Goal: Task Accomplishment & Management: Use online tool/utility

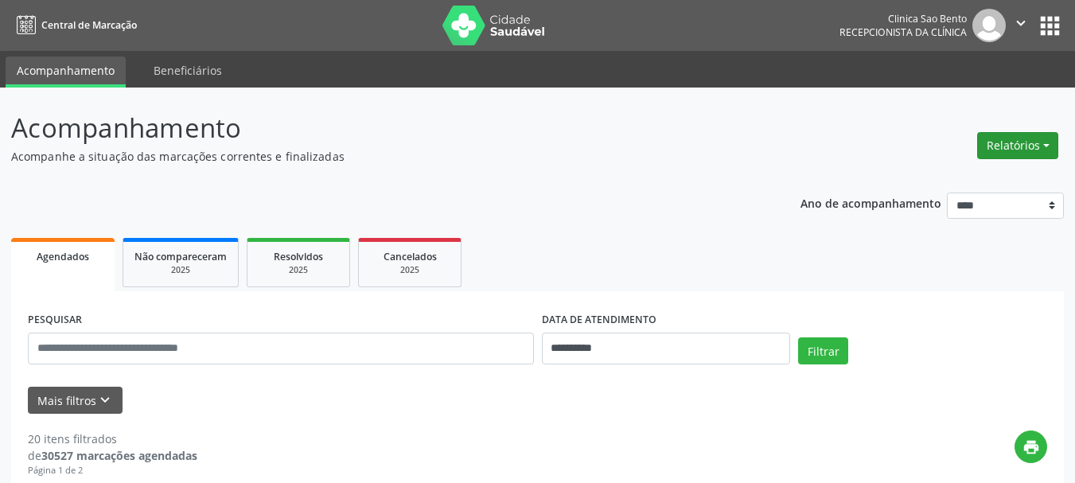
drag, startPoint x: 1049, startPoint y: 136, endPoint x: 1039, endPoint y: 135, distance: 9.7
click at [1047, 136] on button "Relatórios" at bounding box center [1017, 145] width 81 height 27
click at [947, 173] on link "Agendamentos" at bounding box center [973, 180] width 171 height 22
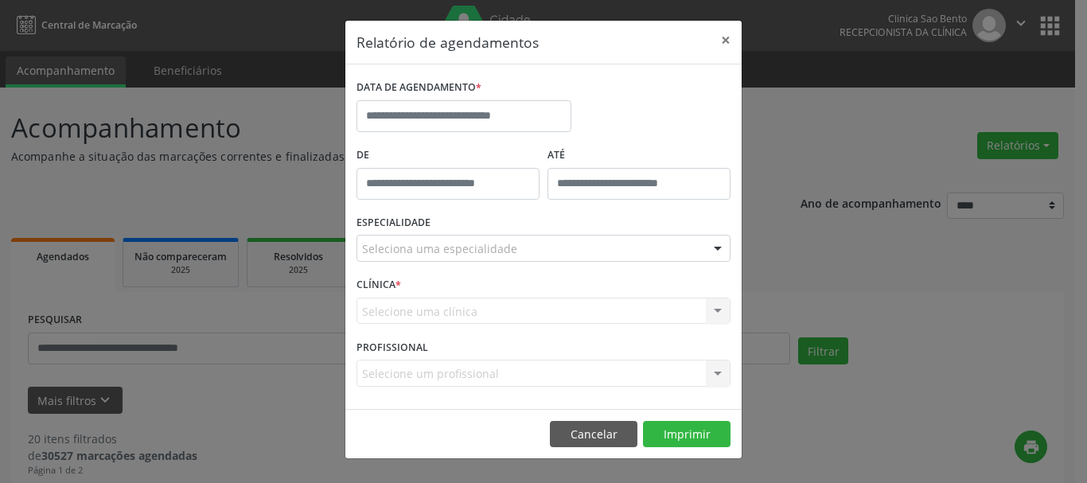
click at [947, 173] on div "Relatório de agendamentos × DATA DE AGENDAMENTO * De ATÉ ESPECIALIDADE Selecion…" at bounding box center [543, 241] width 1087 height 483
drag, startPoint x: 945, startPoint y: 150, endPoint x: 910, endPoint y: 136, distance: 37.5
click at [940, 146] on div "Relatório de agendamentos × DATA DE AGENDAMENTO * De ATÉ ESPECIALIDADE Selecion…" at bounding box center [543, 241] width 1087 height 483
click at [895, 131] on div "Relatório de agendamentos × DATA DE AGENDAMENTO * De ATÉ ESPECIALIDADE Selecion…" at bounding box center [543, 241] width 1087 height 483
click at [722, 34] on button "×" at bounding box center [726, 40] width 32 height 39
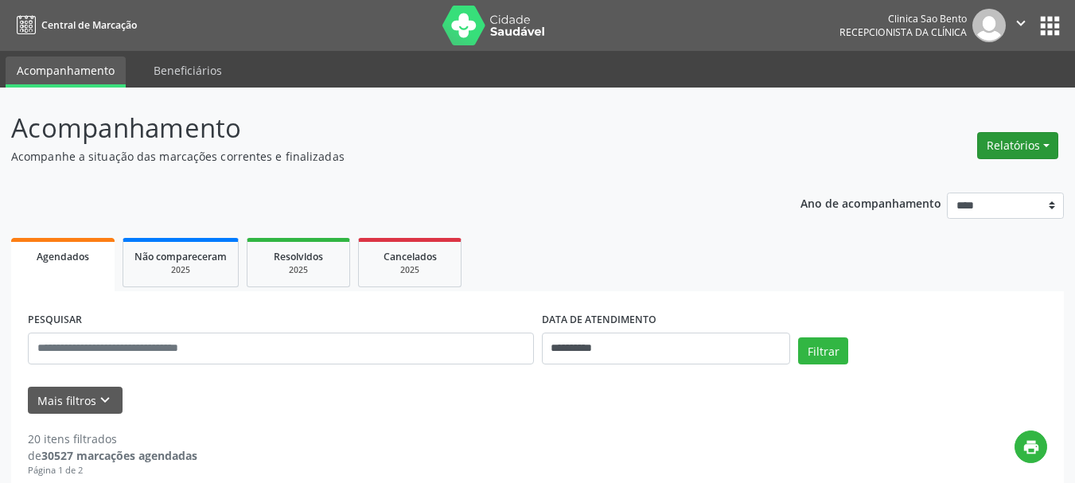
click at [1021, 142] on button "Relatórios" at bounding box center [1017, 145] width 81 height 27
click at [938, 204] on link "Procedimentos realizados" at bounding box center [973, 202] width 171 height 22
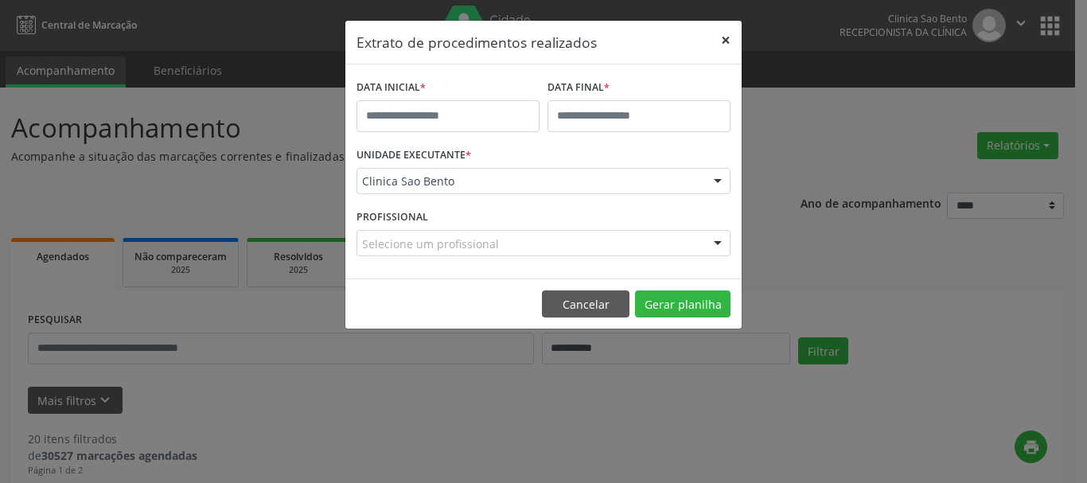
click at [723, 33] on button "×" at bounding box center [726, 40] width 32 height 39
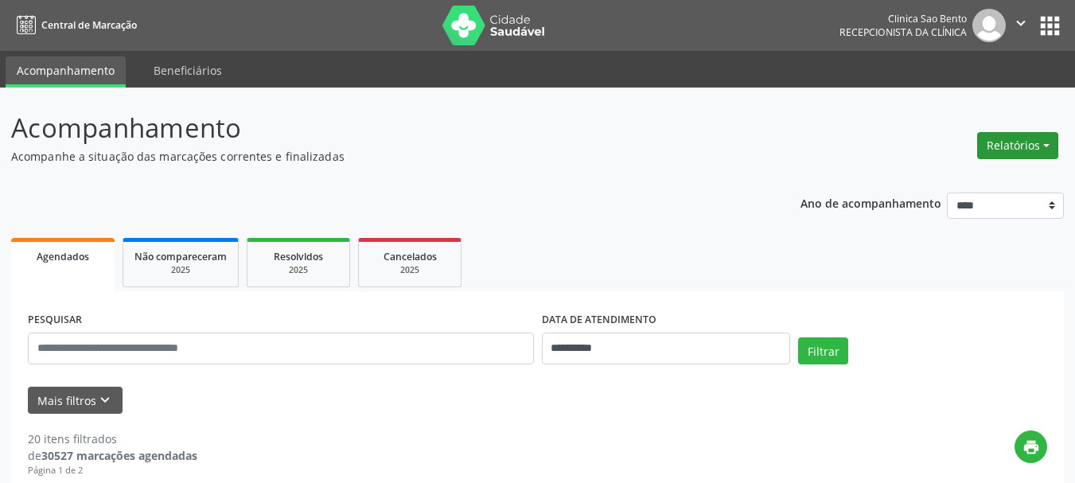
drag, startPoint x: 1028, startPoint y: 140, endPoint x: 1027, endPoint y: 148, distance: 8.0
click at [1028, 141] on button "Relatórios" at bounding box center [1017, 145] width 81 height 27
click at [942, 170] on link "Agendamentos" at bounding box center [973, 180] width 171 height 22
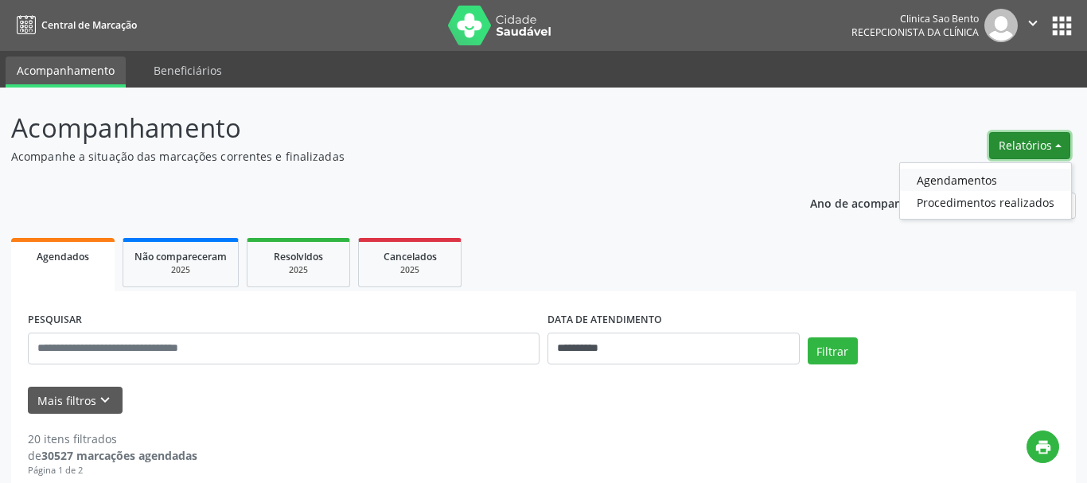
select select "*"
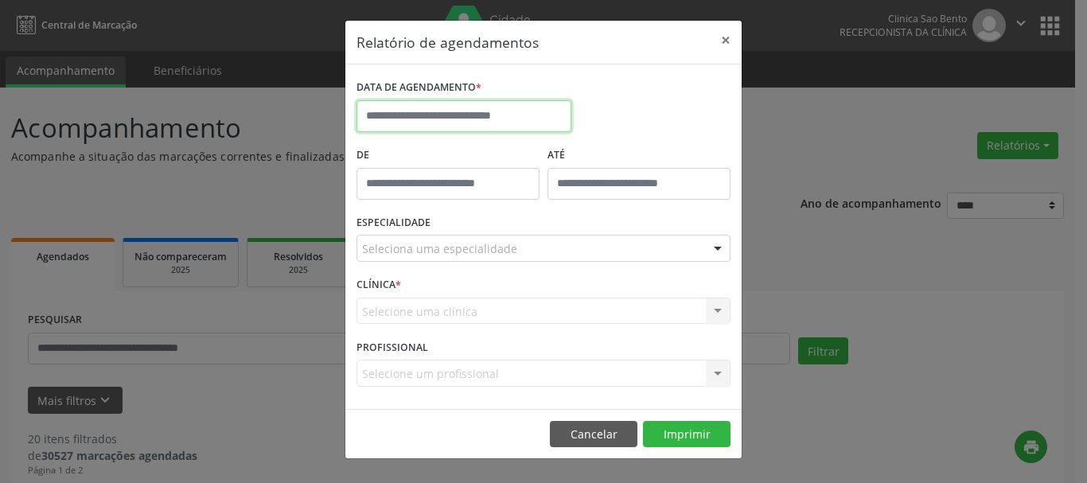
click at [446, 119] on input "text" at bounding box center [464, 116] width 215 height 32
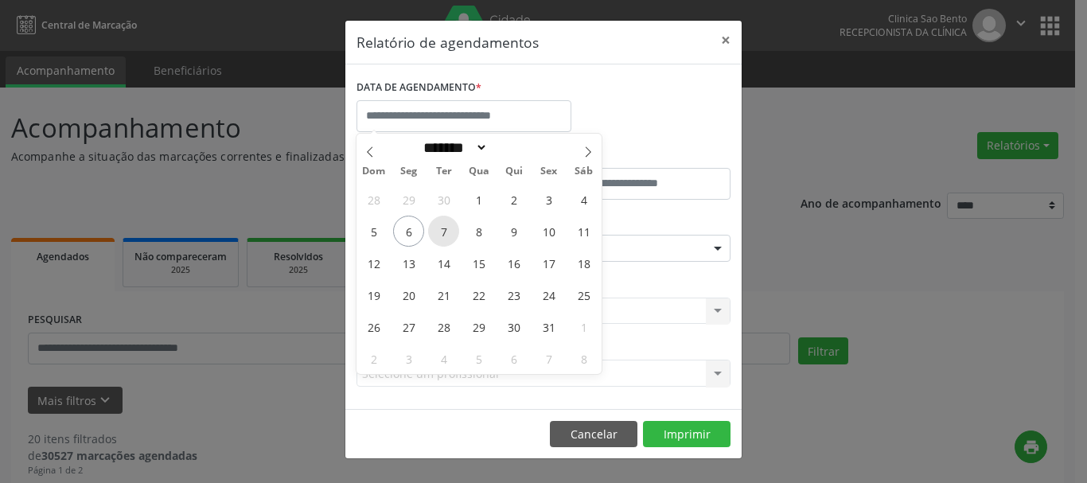
click at [442, 228] on span "7" at bounding box center [443, 231] width 31 height 31
type input "**********"
click at [442, 228] on span "7" at bounding box center [443, 231] width 31 height 31
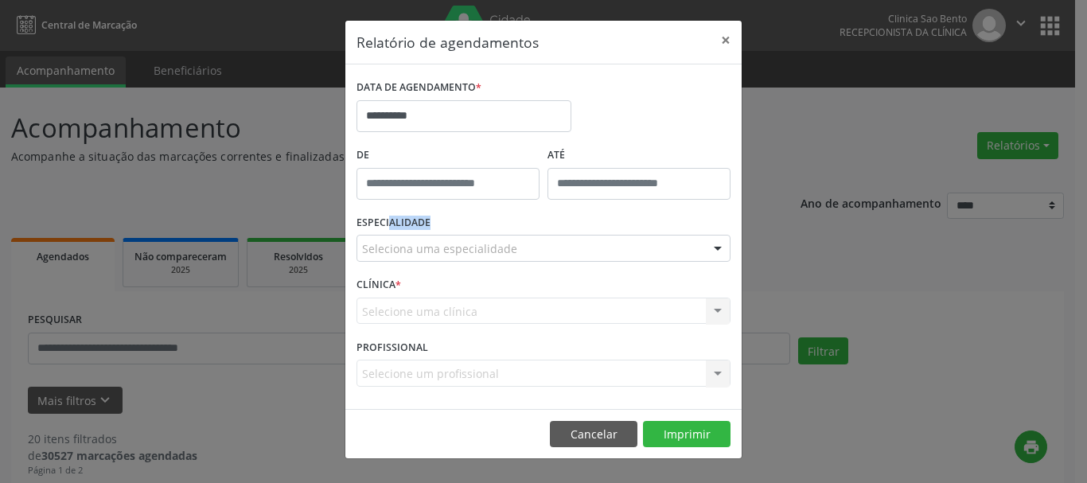
click at [442, 228] on div "ESPECIALIDADE Seleciona uma especialidade Todas as especialidades Alergologia A…" at bounding box center [544, 242] width 382 height 62
click at [803, 126] on div "**********" at bounding box center [543, 241] width 1087 height 483
click at [725, 42] on button "×" at bounding box center [726, 40] width 32 height 39
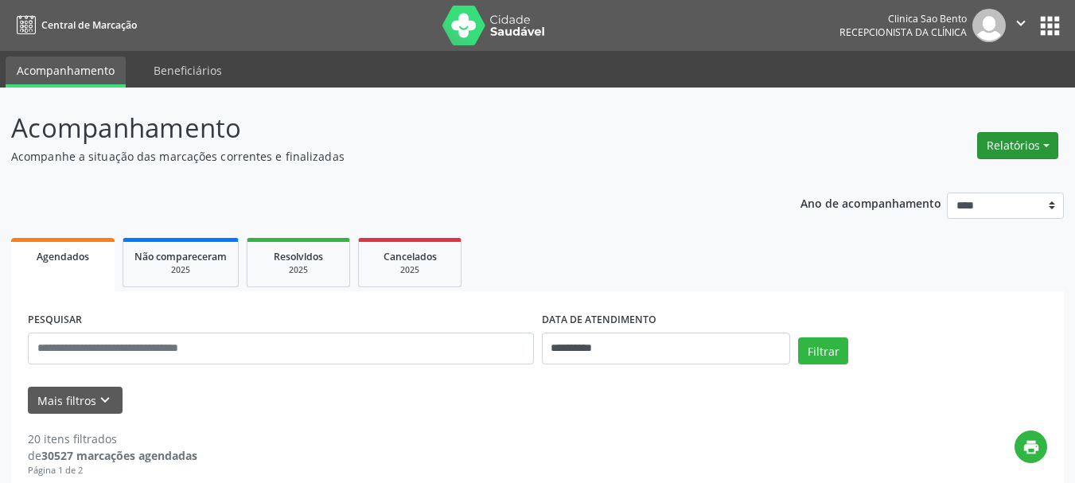
click at [1012, 133] on button "Relatórios" at bounding box center [1017, 145] width 81 height 27
click at [940, 171] on link "Agendamentos" at bounding box center [973, 180] width 171 height 22
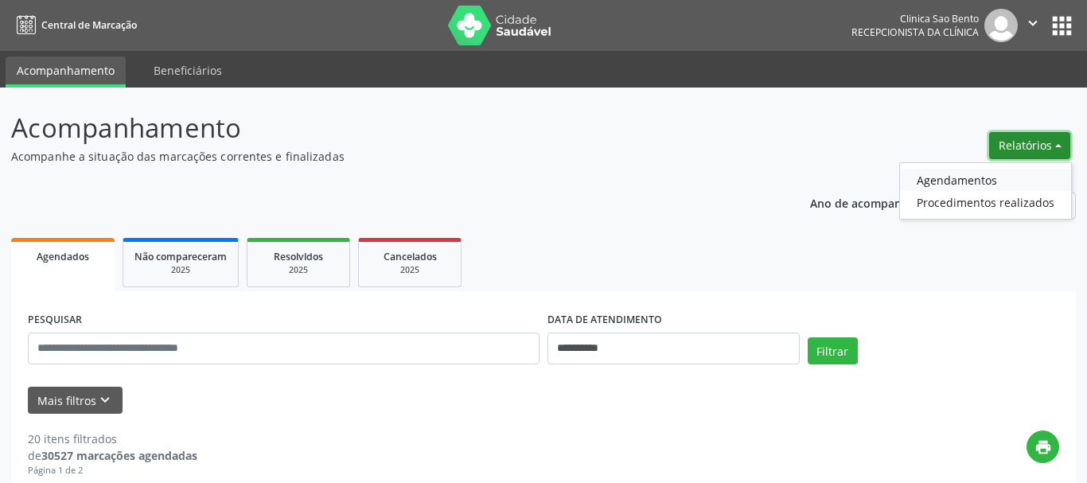
select select "*"
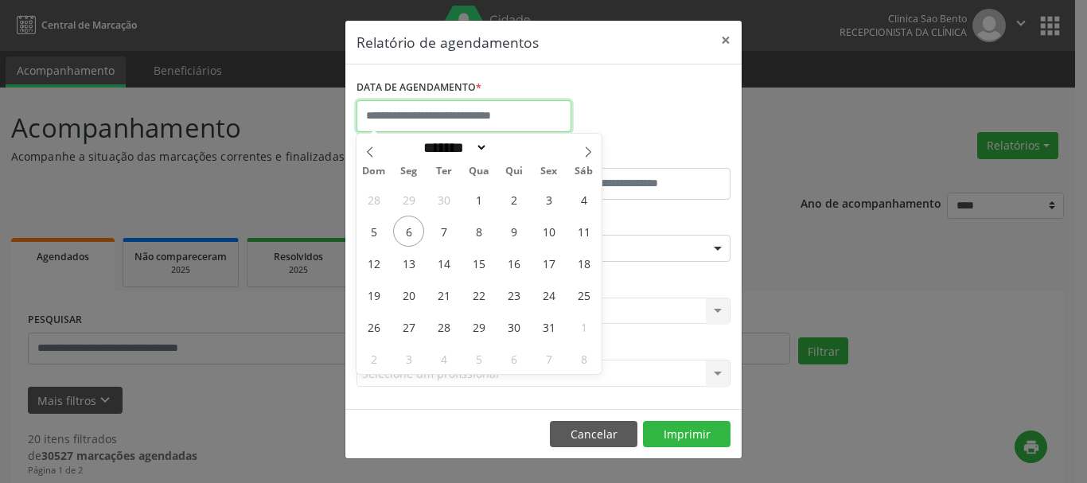
click at [484, 108] on input "text" at bounding box center [464, 116] width 215 height 32
click at [440, 226] on span "7" at bounding box center [443, 231] width 31 height 31
type input "**********"
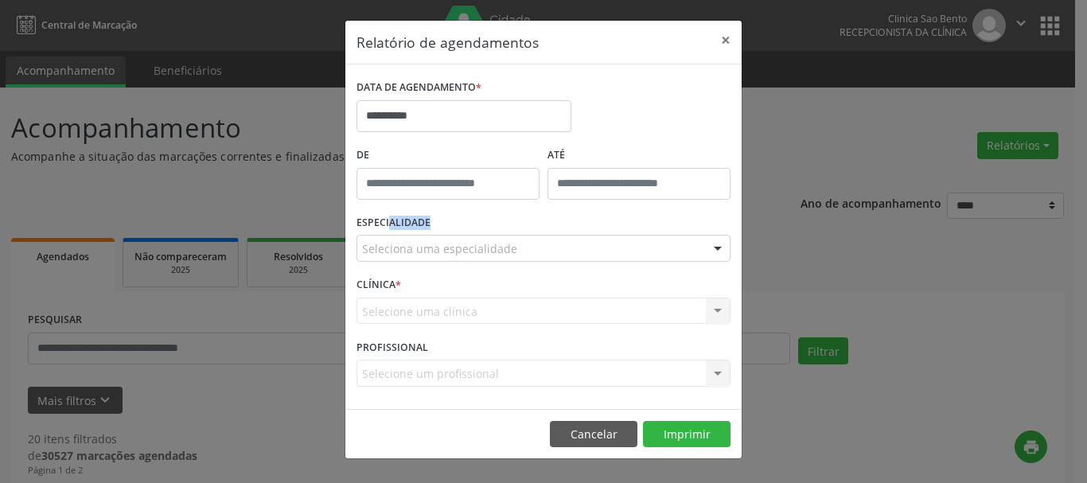
click at [440, 224] on div "ESPECIALIDADE Seleciona uma especialidade Todas as especialidades Alergologia A…" at bounding box center [544, 242] width 382 height 62
click at [670, 112] on div "**********" at bounding box center [544, 110] width 382 height 68
click at [724, 41] on button "×" at bounding box center [726, 40] width 32 height 39
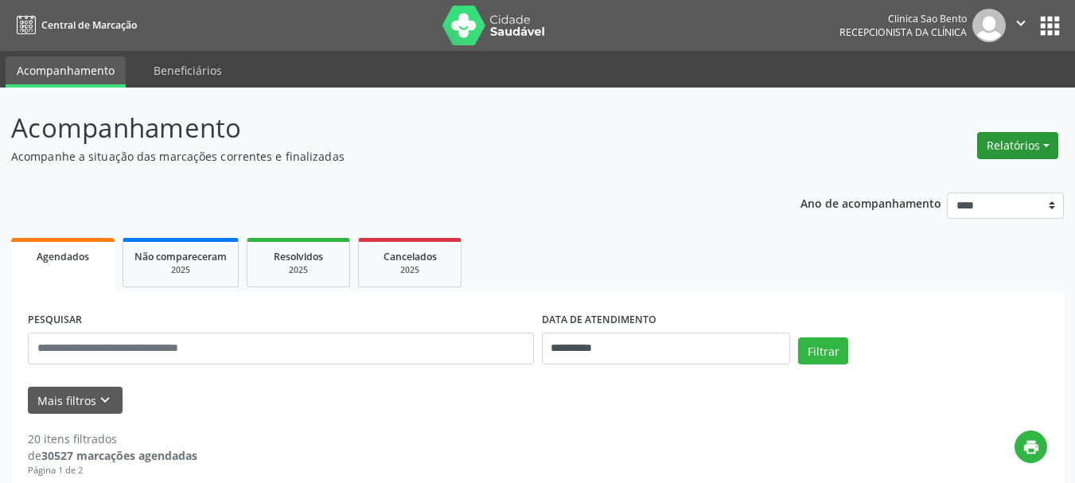
click at [1010, 145] on button "Relatórios" at bounding box center [1017, 145] width 81 height 27
click at [971, 172] on link "Agendamentos" at bounding box center [973, 180] width 171 height 22
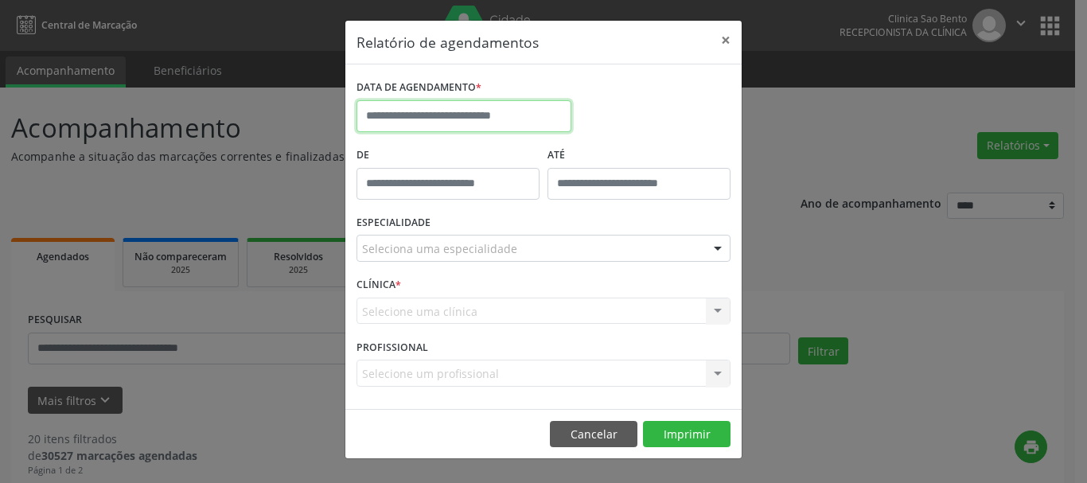
click at [443, 117] on input "text" at bounding box center [464, 116] width 215 height 32
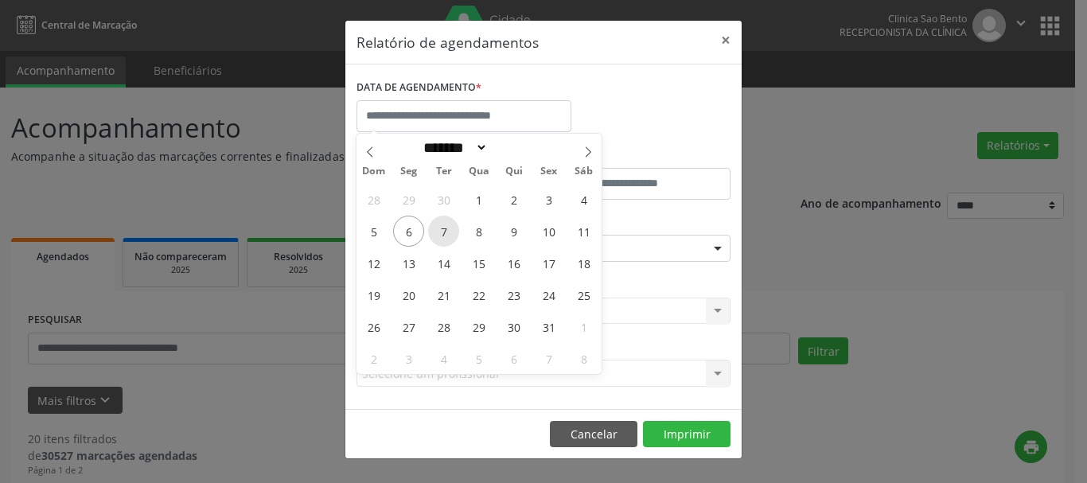
click at [442, 222] on span "7" at bounding box center [443, 231] width 31 height 31
type input "**********"
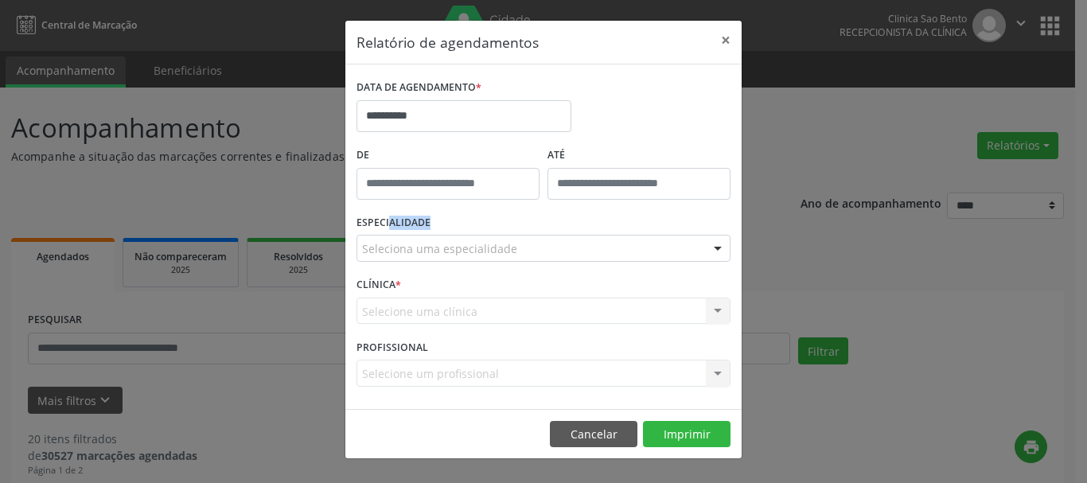
click at [442, 222] on div "ESPECIALIDADE Seleciona uma especialidade Todas as especialidades Alergologia A…" at bounding box center [544, 242] width 382 height 62
click at [631, 96] on div "**********" at bounding box center [544, 110] width 382 height 68
drag, startPoint x: 880, startPoint y: 120, endPoint x: 840, endPoint y: 120, distance: 39.8
click at [878, 120] on div "**********" at bounding box center [543, 241] width 1087 height 483
click at [726, 36] on button "×" at bounding box center [726, 40] width 32 height 39
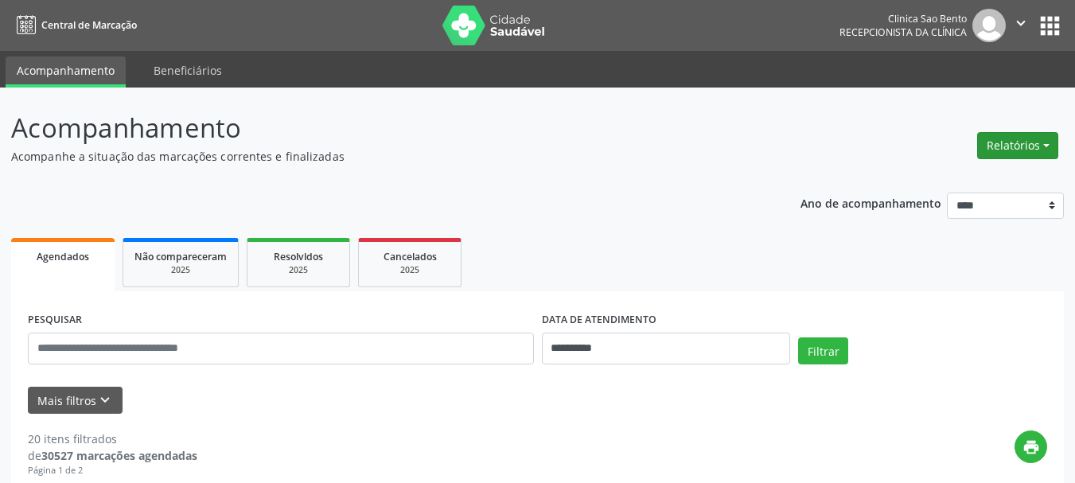
drag, startPoint x: 1010, startPoint y: 140, endPoint x: 994, endPoint y: 146, distance: 17.1
click at [1005, 138] on button "Relatórios" at bounding box center [1017, 145] width 81 height 27
click at [953, 177] on link "Agendamentos" at bounding box center [973, 180] width 171 height 22
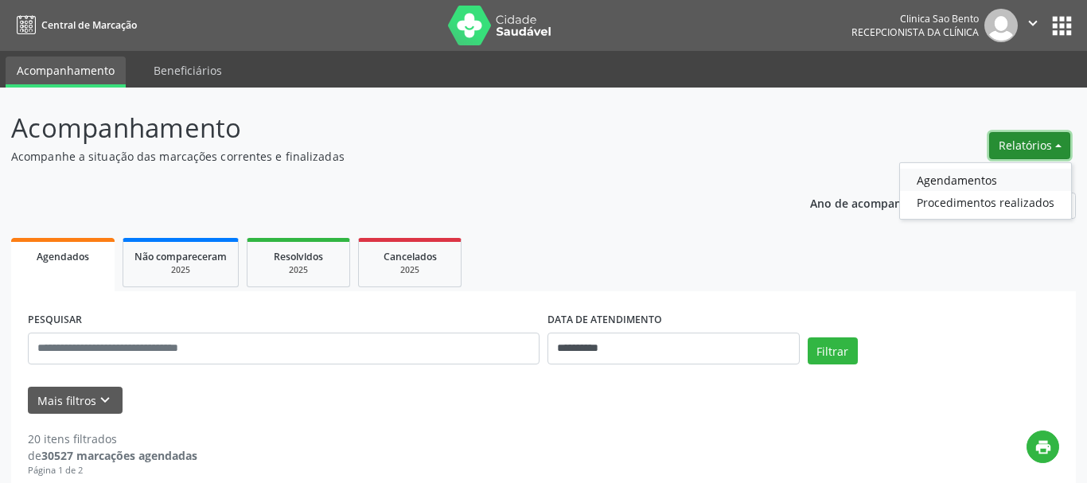
select select "*"
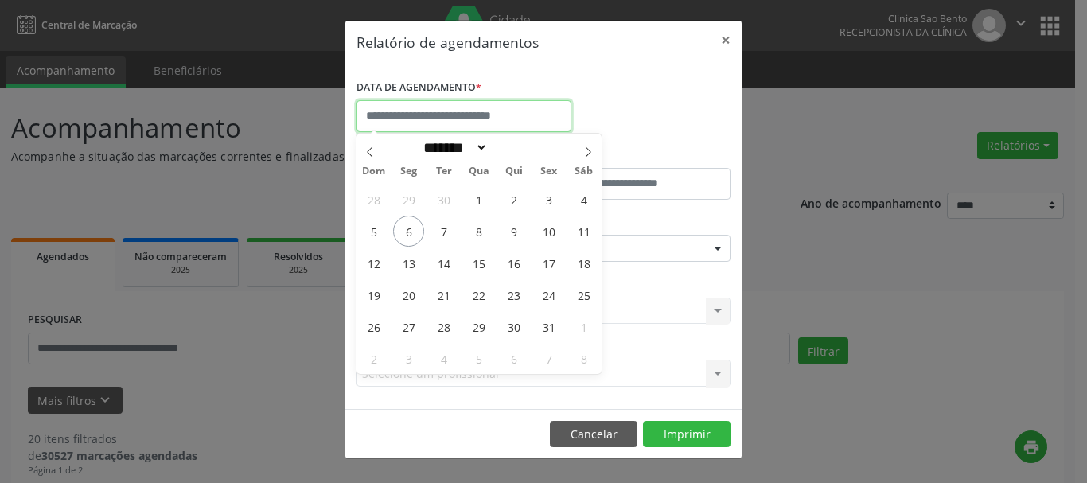
click at [454, 113] on input "text" at bounding box center [464, 116] width 215 height 32
click at [444, 228] on span "7" at bounding box center [443, 231] width 31 height 31
type input "**********"
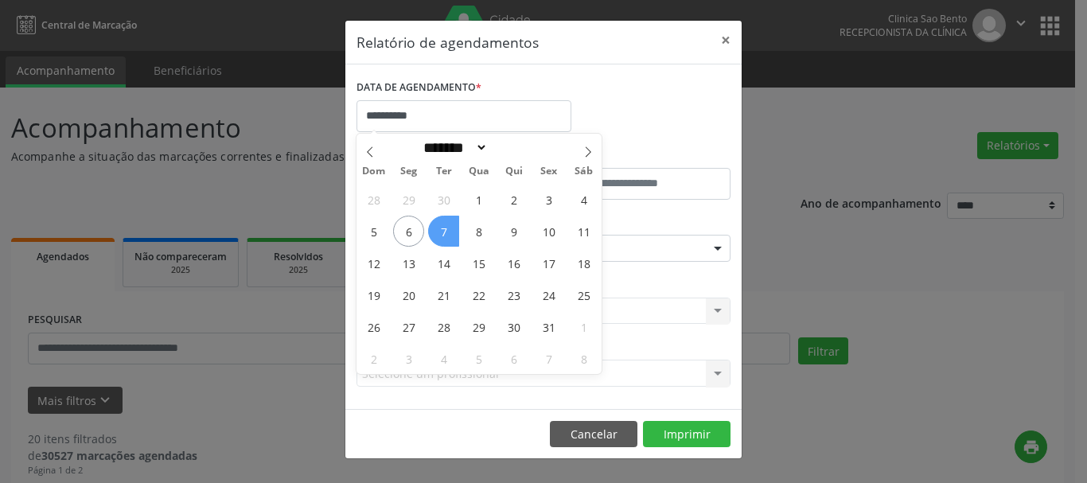
click at [444, 228] on span "7" at bounding box center [443, 231] width 31 height 31
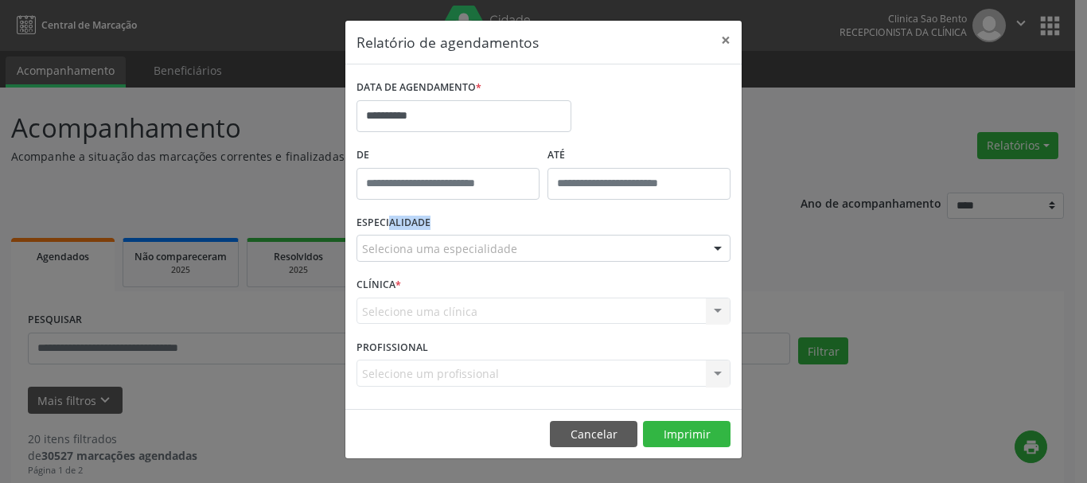
click at [444, 228] on div "ESPECIALIDADE Seleciona uma especialidade Todas as especialidades Alergologia A…" at bounding box center [544, 242] width 382 height 62
click at [627, 113] on div "**********" at bounding box center [544, 110] width 382 height 68
click at [523, 248] on div "Seleciona uma especialidade" at bounding box center [544, 248] width 374 height 27
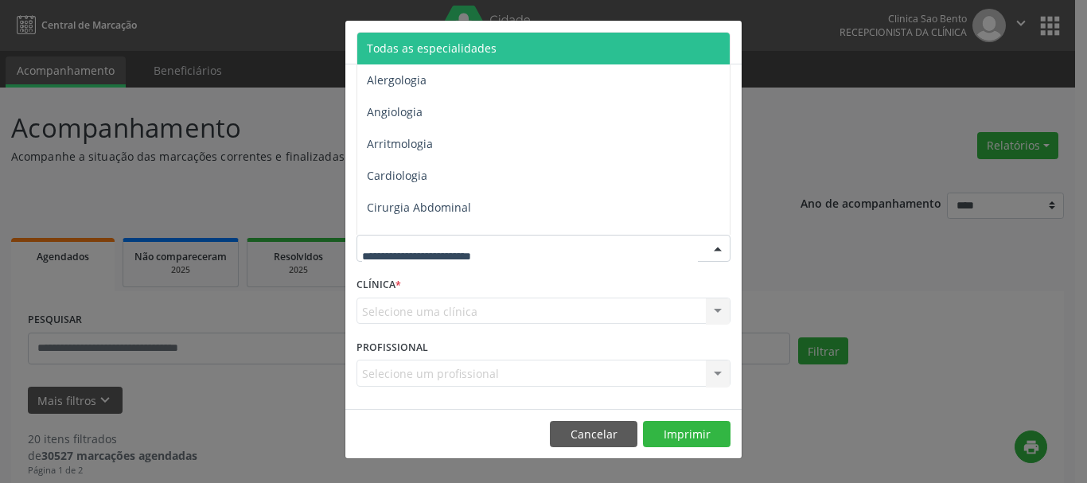
click at [536, 45] on span "Todas as especialidades" at bounding box center [544, 49] width 375 height 32
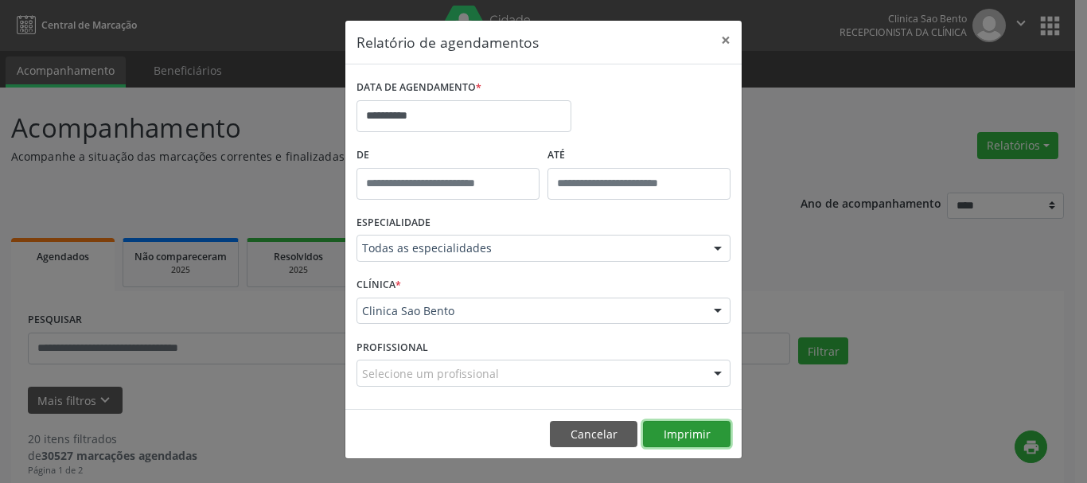
click at [702, 426] on button "Imprimir" at bounding box center [687, 434] width 88 height 27
